Goal: Register for event/course

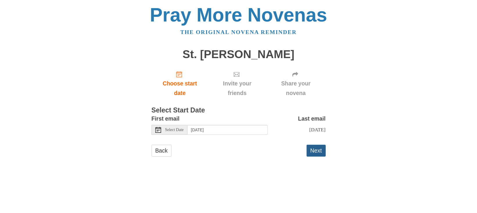
click at [315, 156] on button "Next" at bounding box center [316, 151] width 19 height 12
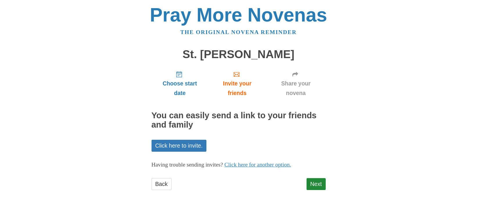
scroll to position [54, 0]
click at [311, 185] on link "Next" at bounding box center [316, 184] width 19 height 12
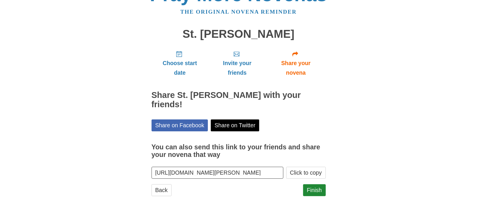
scroll to position [73, 0]
click at [311, 185] on link "Finish" at bounding box center [314, 190] width 23 height 12
